Goal: Task Accomplishment & Management: Manage account settings

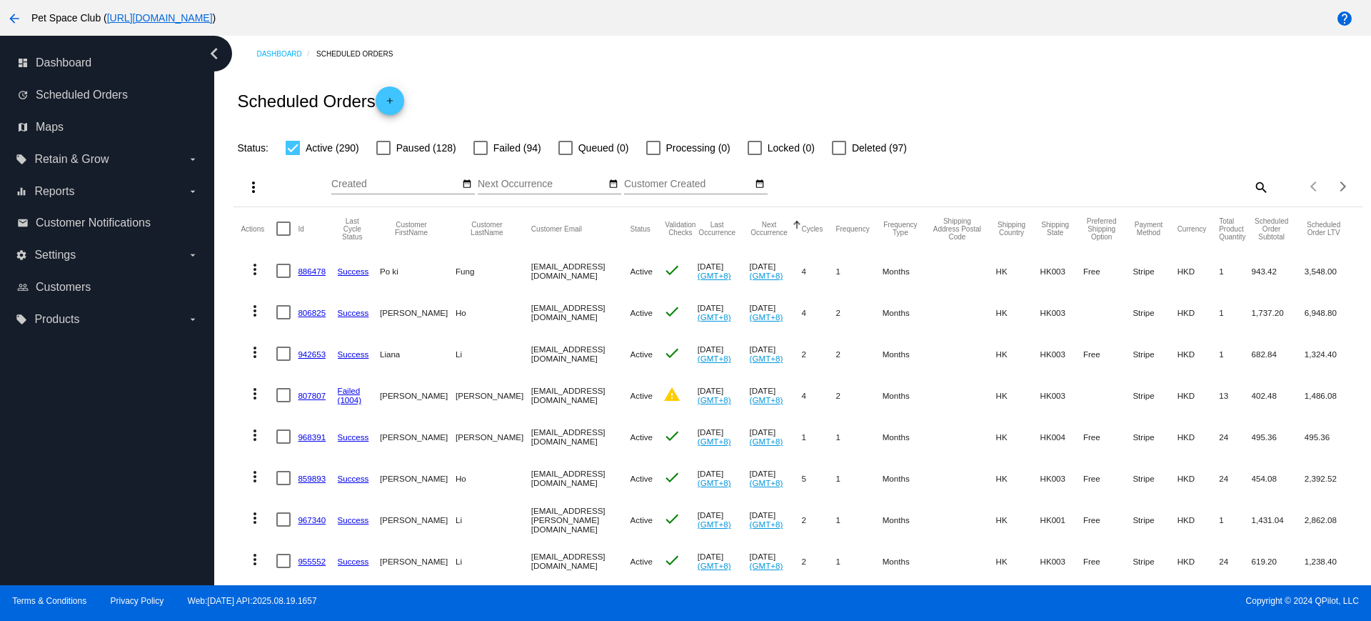
click at [1252, 189] on mat-icon "search" at bounding box center [1260, 187] width 17 height 22
click at [1099, 184] on input "Search" at bounding box center [1128, 184] width 281 height 11
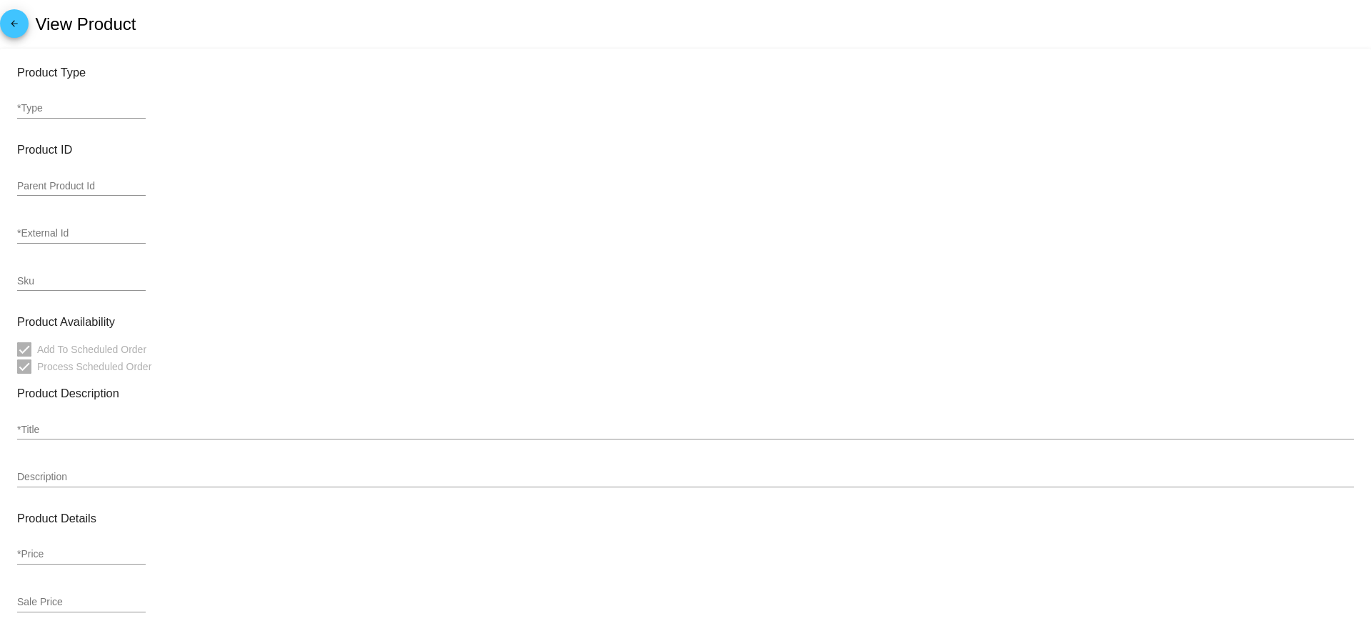
type input "variable"
type input "56597"
type input "Hill’s 希爾思處方食品 – 犬用 Z/D 犬用皮膚及食物敏感低過敏原配方罐頭 5.5oz"
type input "0"
type input "In Stock"
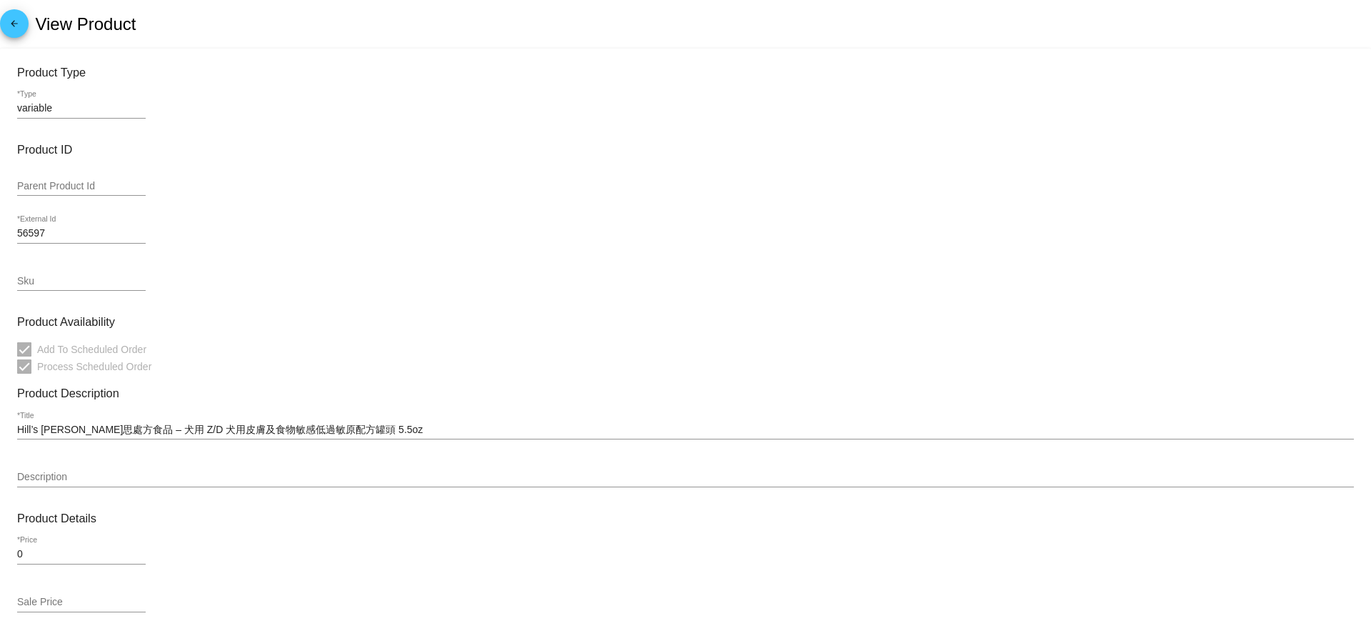
click at [47, 105] on input "variable" at bounding box center [81, 108] width 129 height 11
drag, startPoint x: 57, startPoint y: 109, endPoint x: 7, endPoint y: 108, distance: 50.0
click at [7, 108] on mat-card "Product Type variable *Type Product ID Parent Product Id 56597 *External Id Sku…" at bounding box center [685, 581] width 1371 height 1065
click at [264, 95] on div "variable *Type" at bounding box center [685, 111] width 1337 height 41
click at [19, 24] on mat-icon "arrow_back" at bounding box center [14, 27] width 17 height 17
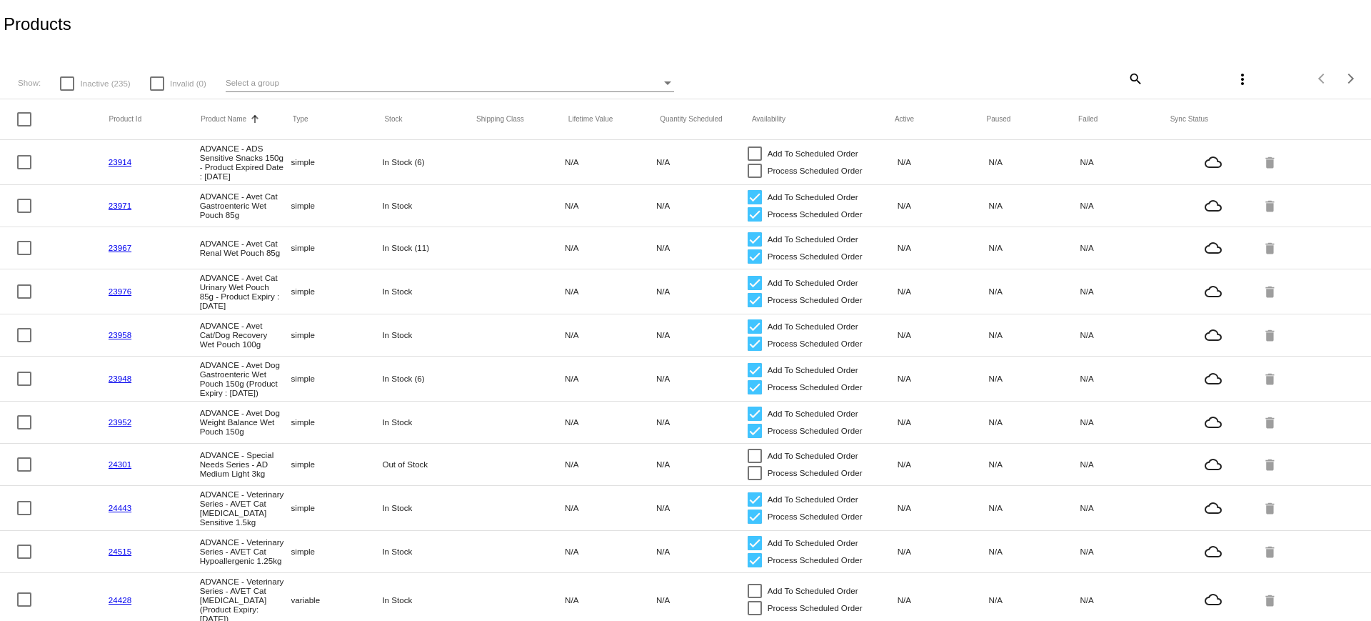
click at [1234, 77] on mat-icon "more_vert" at bounding box center [1242, 79] width 17 height 17
click at [982, 55] on div at bounding box center [685, 310] width 1371 height 621
click at [1126, 76] on mat-icon "search" at bounding box center [1134, 78] width 17 height 22
click at [1004, 78] on input "Search" at bounding box center [1030, 76] width 228 height 11
type input "z/d"
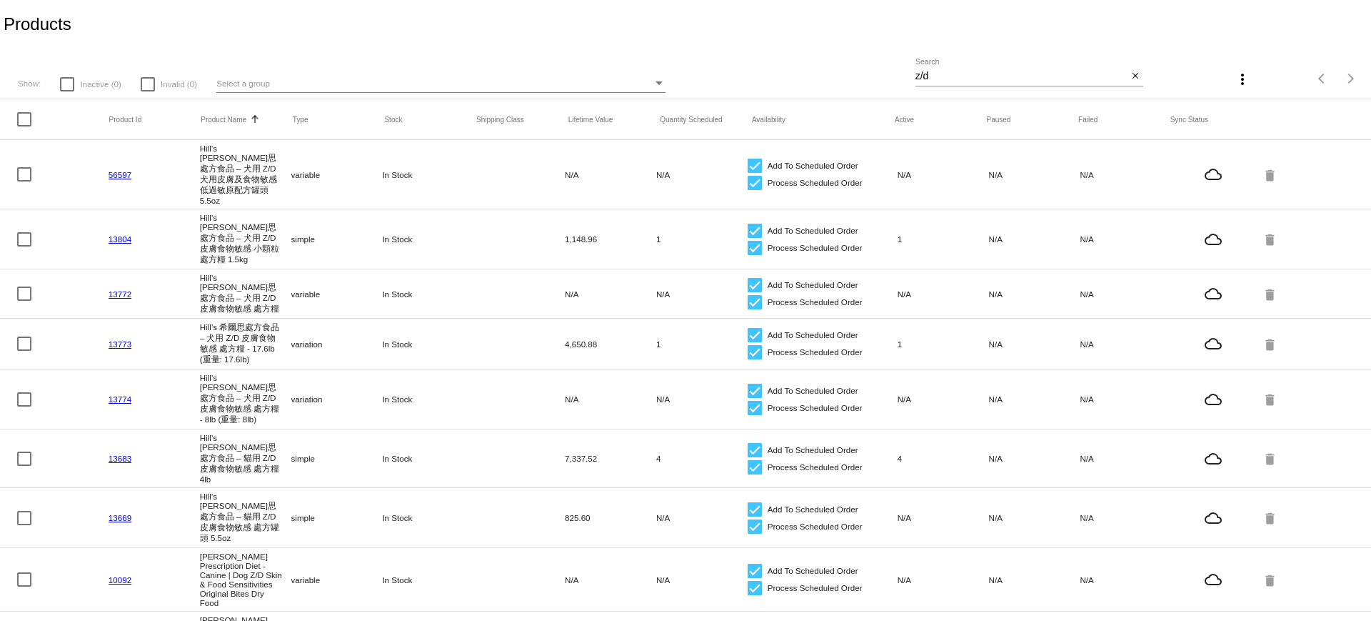
drag, startPoint x: 114, startPoint y: 164, endPoint x: 801, endPoint y: 64, distance: 693.6
click at [801, 64] on div "Show: Inactive (0) Invalid (0) Select a group z/d Search close more_vert Items …" at bounding box center [685, 74] width 1371 height 51
drag, startPoint x: 123, startPoint y: 166, endPoint x: 829, endPoint y: 57, distance: 714.1
click at [829, 57] on div "Show: Inactive (0) Invalid (0) Select a group z/d Search close more_vert Items …" at bounding box center [685, 74] width 1371 height 51
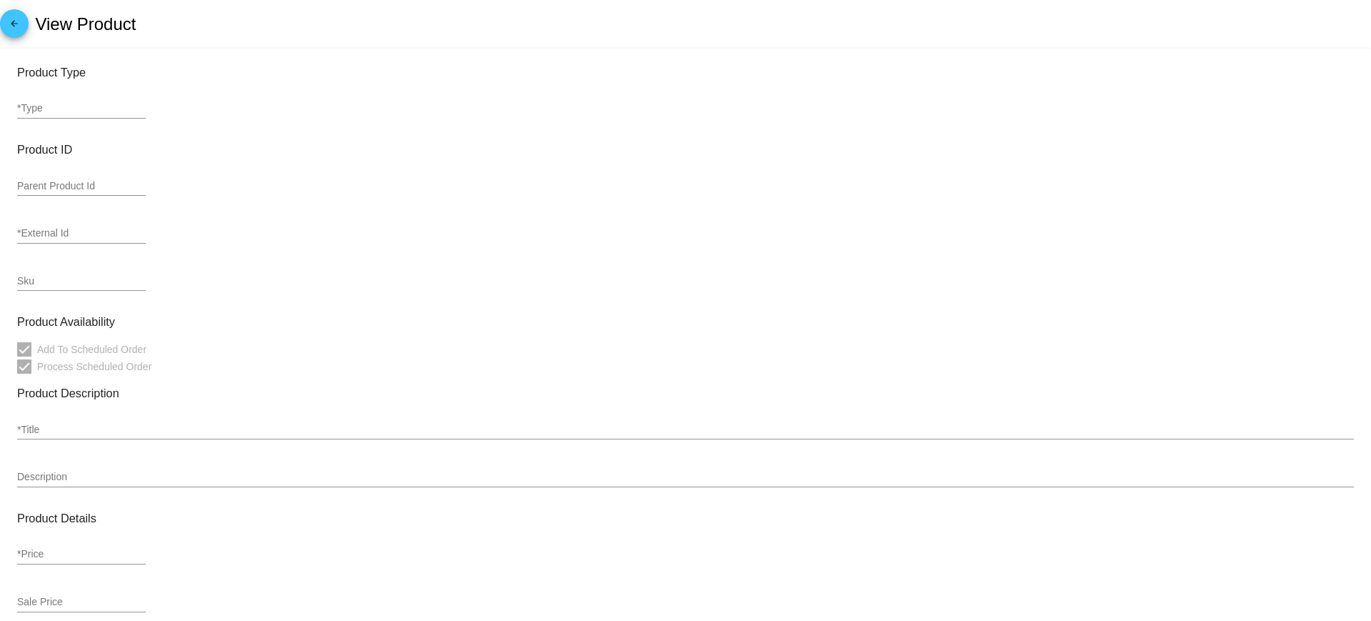
type input "simple"
type input "56598"
type input "5403-HIL-VVT"
type input "Hill's Prescription Diet - Z/D Ultra Canine Food Sensitivities Canned 5.5oz"
type input "37"
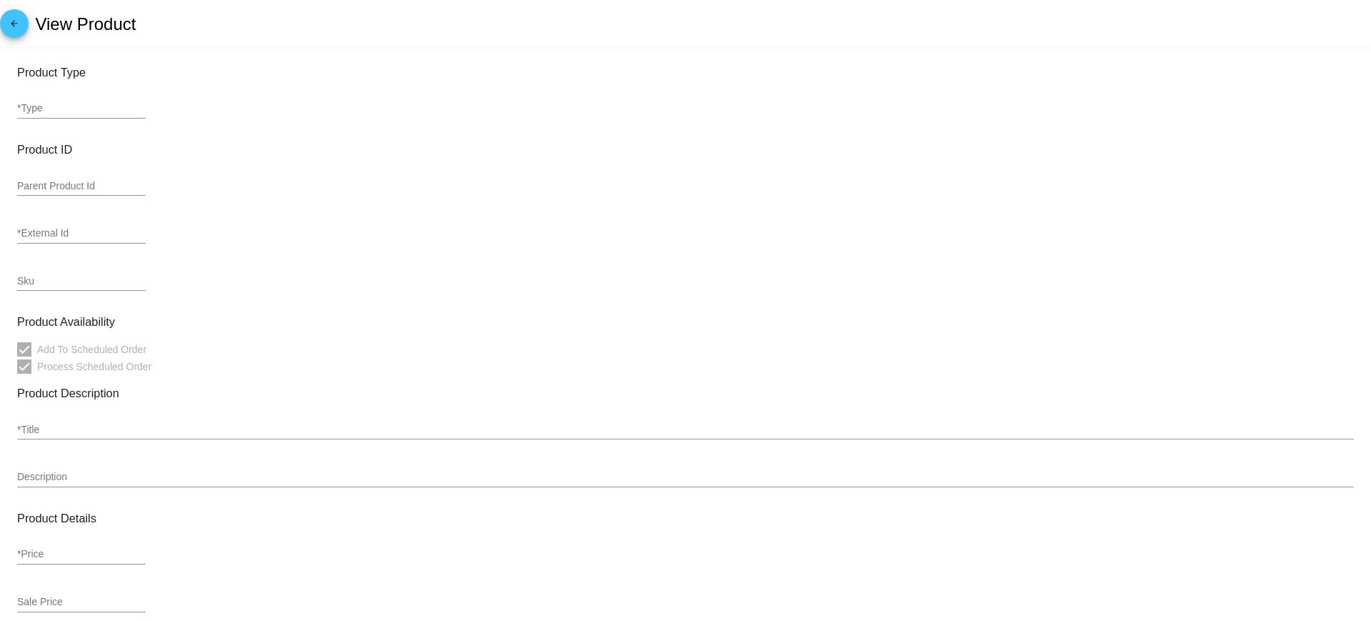
type input "31.82"
type input "In Stock"
